Goal: Information Seeking & Learning: Learn about a topic

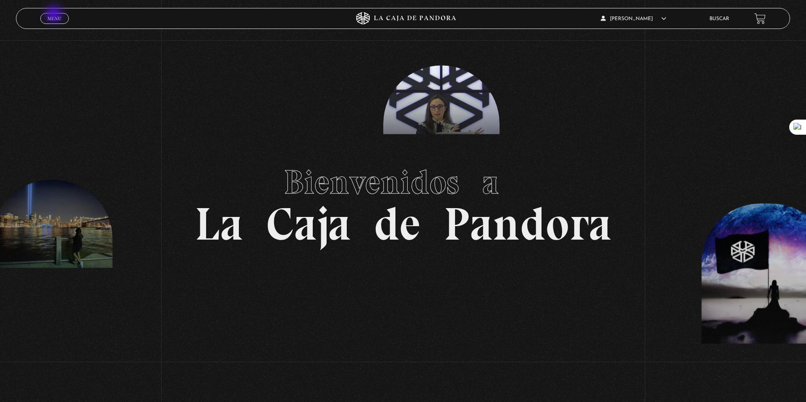
click at [55, 15] on link "Menu Cerrar" at bounding box center [54, 18] width 29 height 11
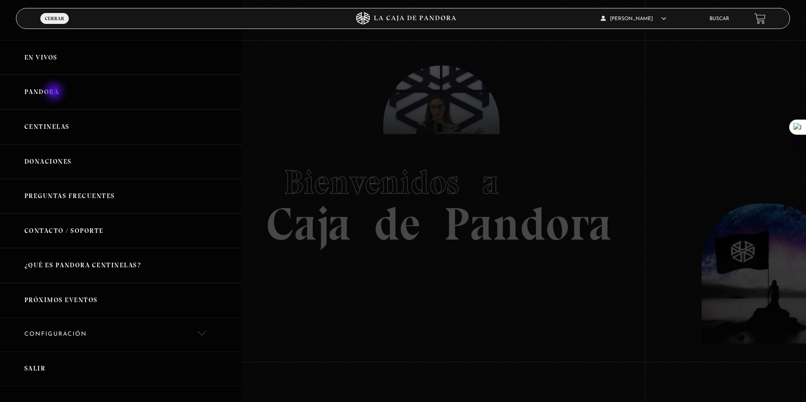
click at [55, 92] on link "Pandora" at bounding box center [121, 92] width 242 height 35
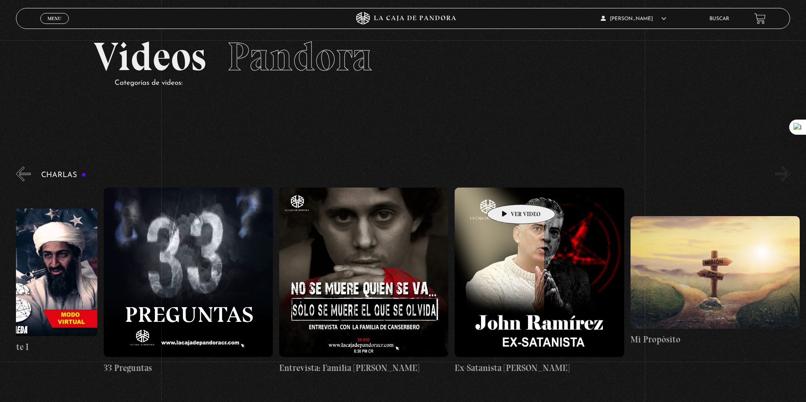
scroll to position [35, 0]
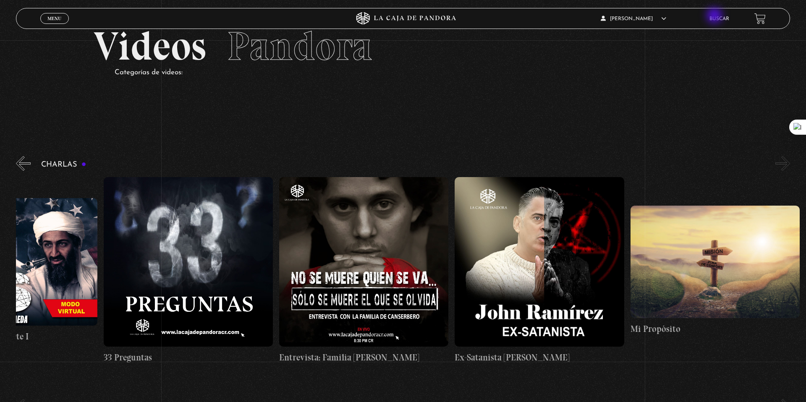
click at [716, 16] on link "Buscar" at bounding box center [720, 18] width 20 height 5
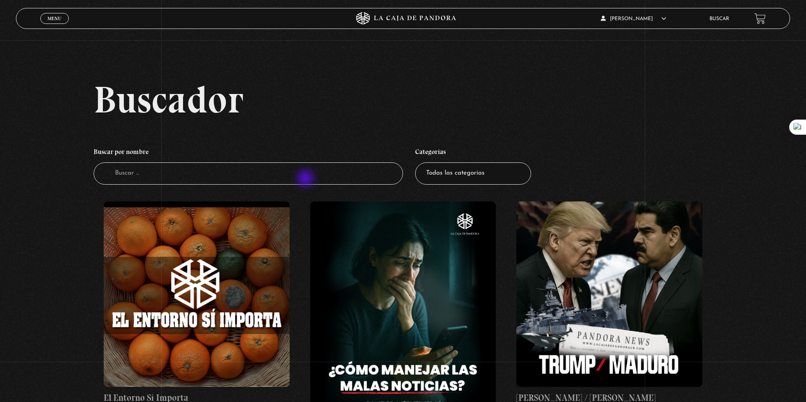
click at [306, 179] on input "Buscador" at bounding box center [248, 174] width 309 height 22
type input "FUEGO"
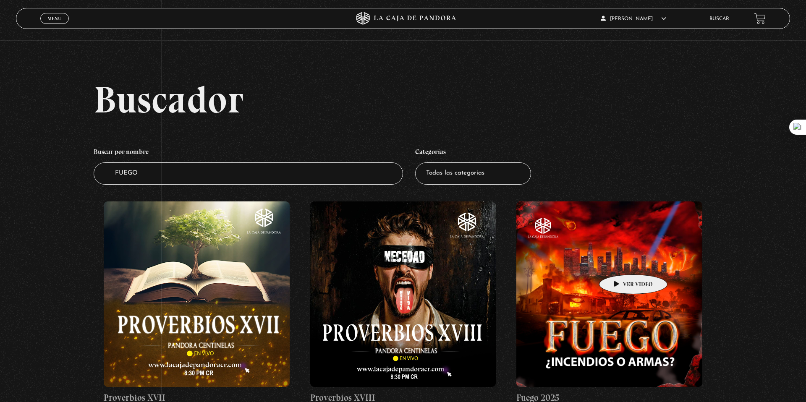
click at [620, 262] on figure at bounding box center [610, 295] width 186 height 186
